Goal: Task Accomplishment & Management: Use online tool/utility

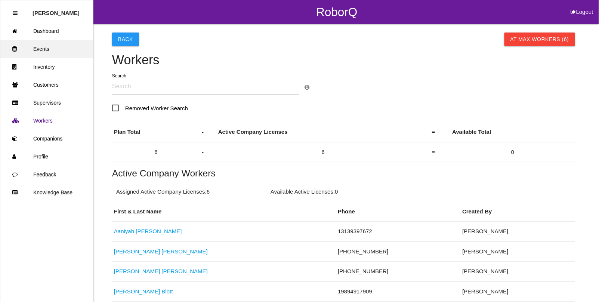
click at [39, 49] on link "Events" at bounding box center [46, 49] width 93 height 18
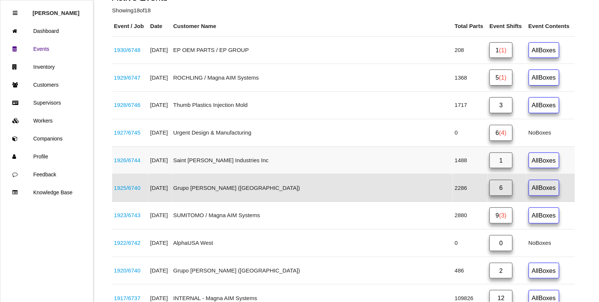
scroll to position [140, 0]
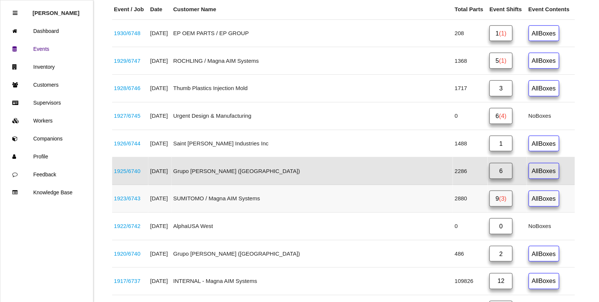
click at [137, 201] on link "1923 / 6743" at bounding box center [127, 198] width 27 height 6
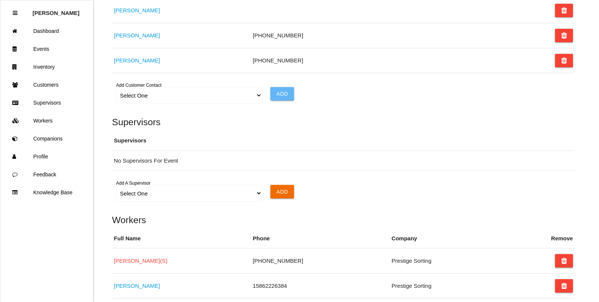
scroll to position [560, 0]
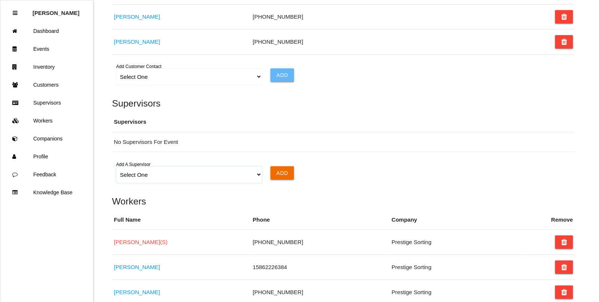
click at [146, 180] on select "Select One [PERSON_NAME]" at bounding box center [189, 174] width 146 height 17
select select "6702dd267ee3f70a3ba61479"
click at [116, 168] on select "Select One [PERSON_NAME]" at bounding box center [189, 174] width 146 height 17
click at [272, 172] on input "Add" at bounding box center [282, 172] width 24 height 13
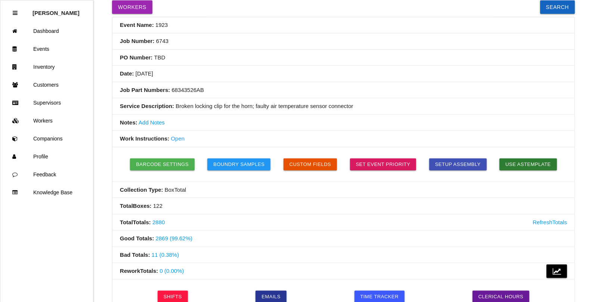
scroll to position [0, 0]
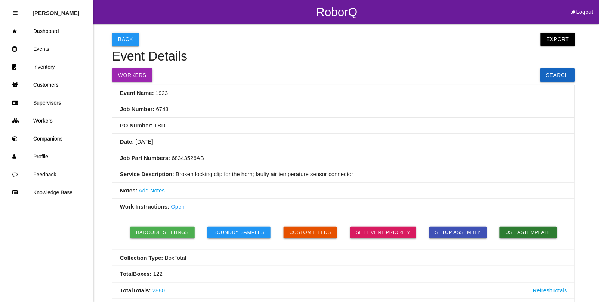
click at [116, 33] on button "Back" at bounding box center [125, 38] width 27 height 13
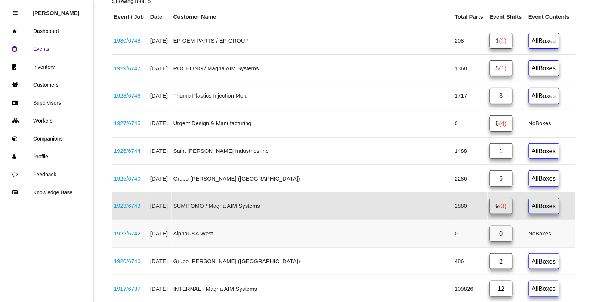
scroll to position [92, 0]
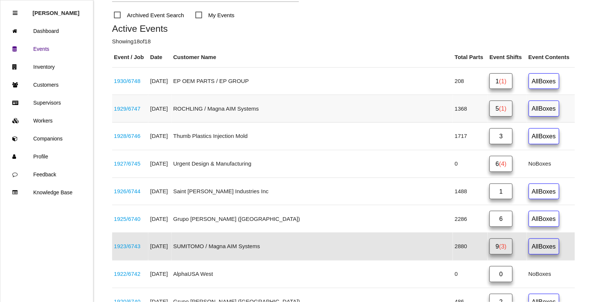
click at [132, 105] on link "1929 / 6747" at bounding box center [127, 108] width 27 height 6
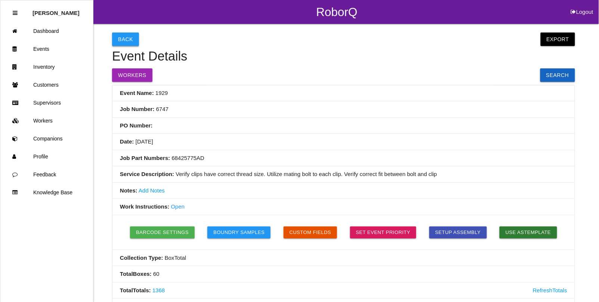
click at [118, 39] on button "Back" at bounding box center [125, 38] width 27 height 13
